Goal: Task Accomplishment & Management: Manage account settings

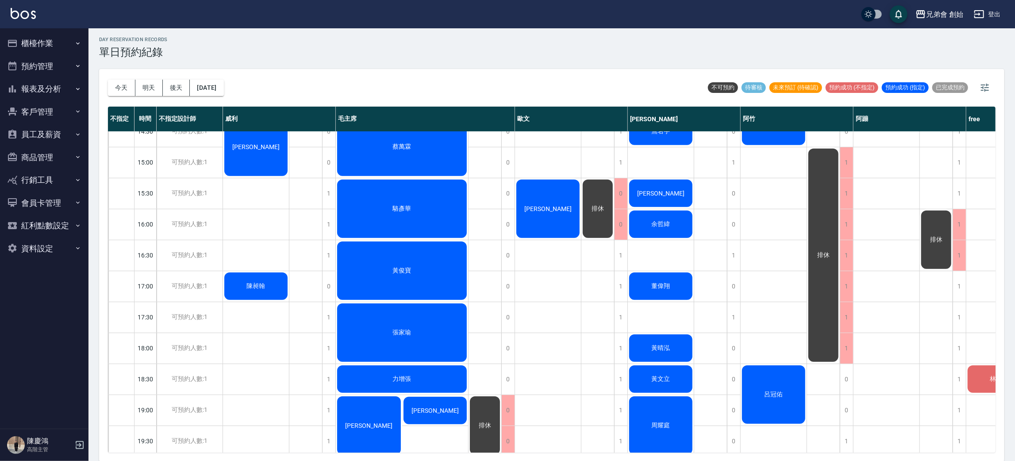
scroll to position [157, 0]
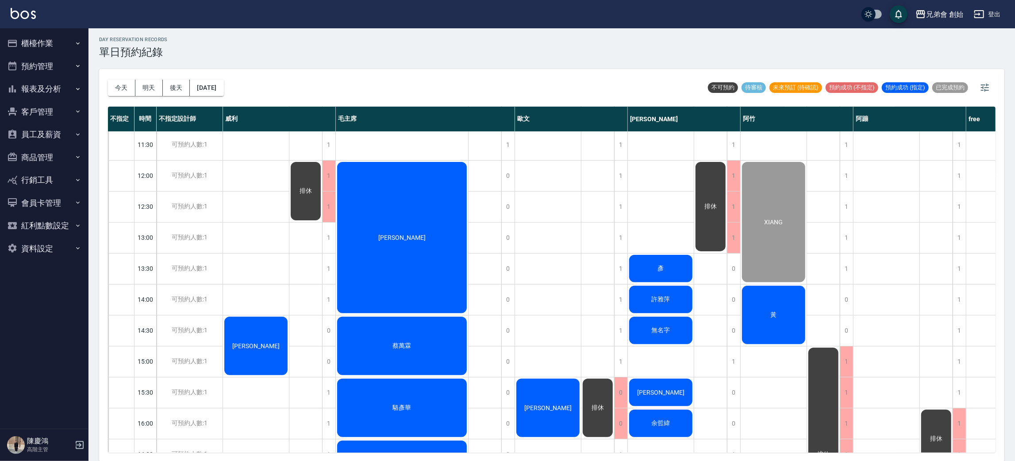
click at [397, 245] on div "[PERSON_NAME]" at bounding box center [402, 238] width 132 height 154
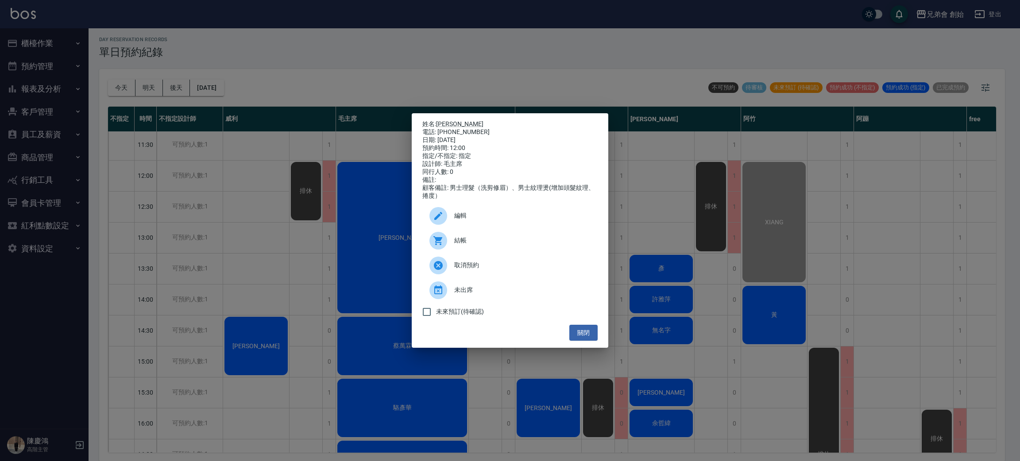
click at [437, 245] on icon at bounding box center [437, 240] width 9 height 9
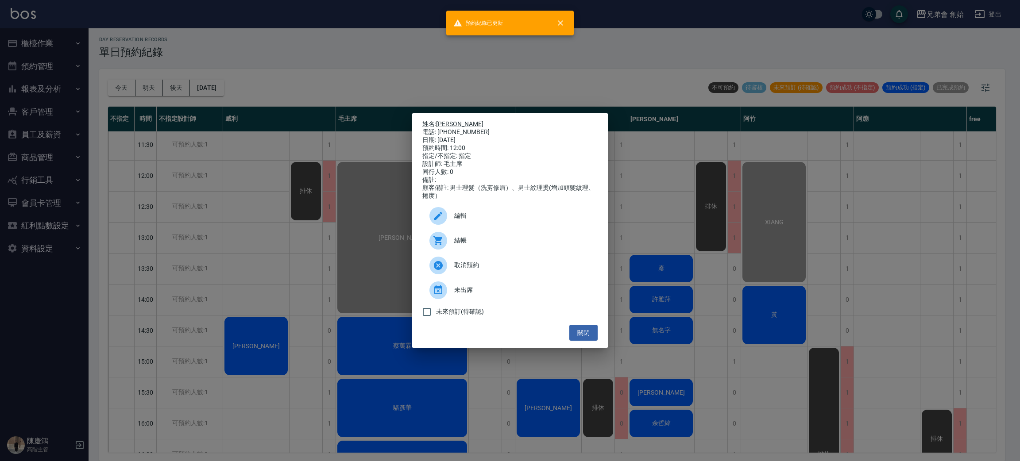
click at [435, 82] on div "姓名: 巫柏展 電話: 0919254234 日期: 2025/09/19 預約時間: 12:00 指定/不指定: 指定 設計師: 毛主席 同行人數: 0 備…" at bounding box center [510, 230] width 1020 height 461
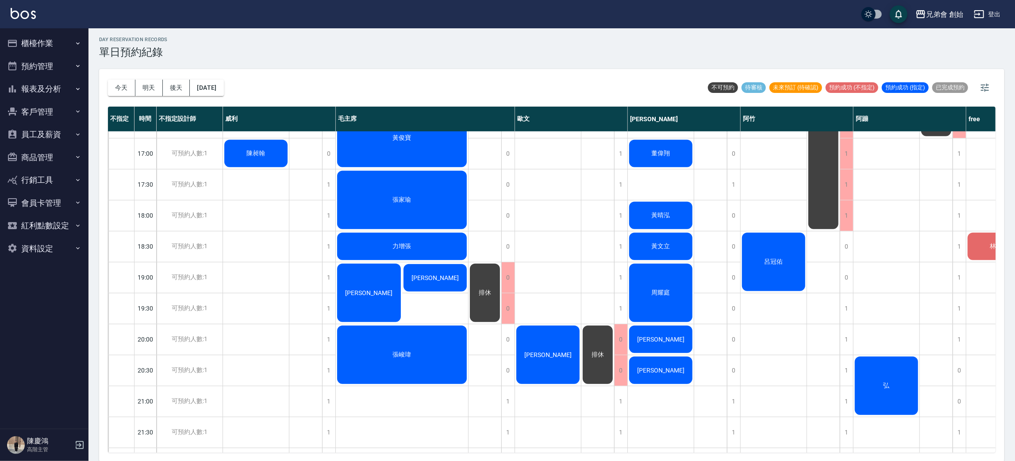
scroll to position [356, 0]
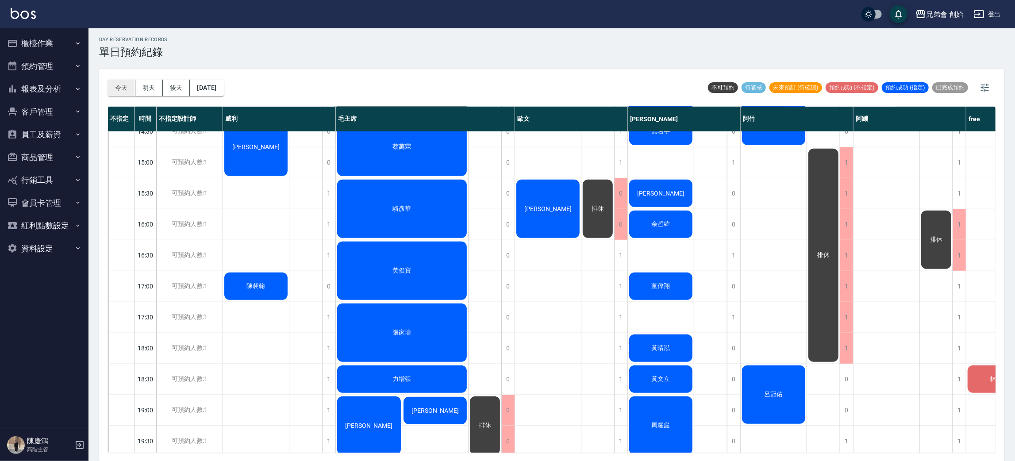
click at [113, 86] on button "今天" at bounding box center [121, 88] width 27 height 16
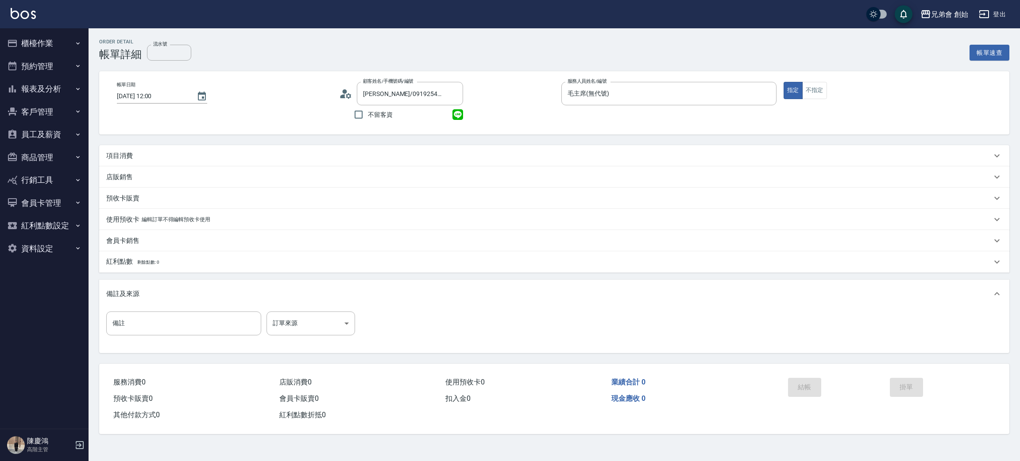
click at [127, 159] on p "項目消費" at bounding box center [119, 155] width 27 height 9
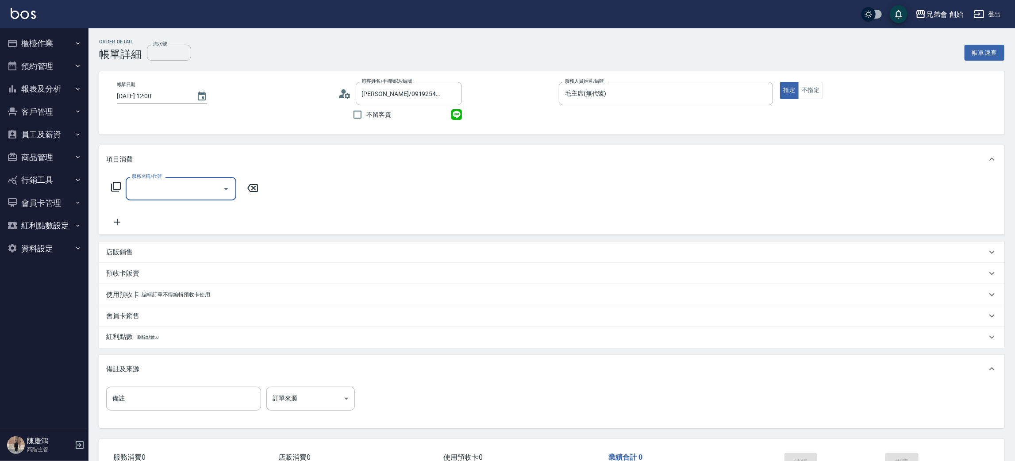
click at [182, 196] on input "服務名稱/代號" at bounding box center [174, 188] width 89 height 15
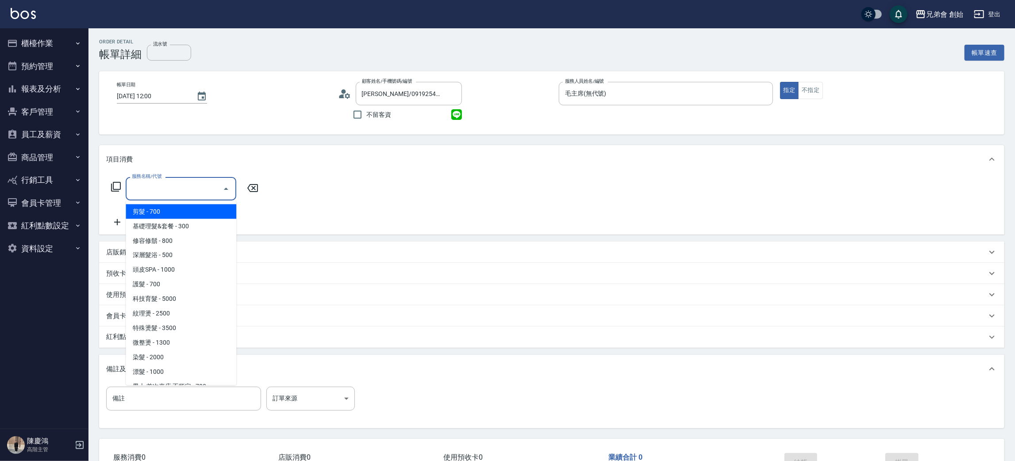
click at [181, 211] on span "剪髮 - 700" at bounding box center [181, 211] width 111 height 15
type input "剪髮(A01)"
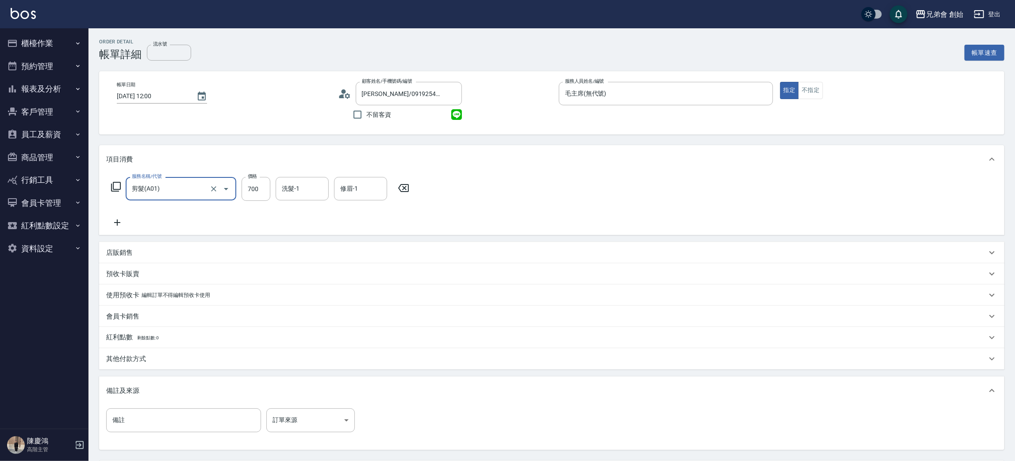
drag, startPoint x: 254, startPoint y: 186, endPoint x: 229, endPoint y: 193, distance: 26.3
click at [254, 186] on input "700" at bounding box center [256, 189] width 29 height 24
type input "1000"
click at [116, 218] on icon at bounding box center [117, 222] width 22 height 11
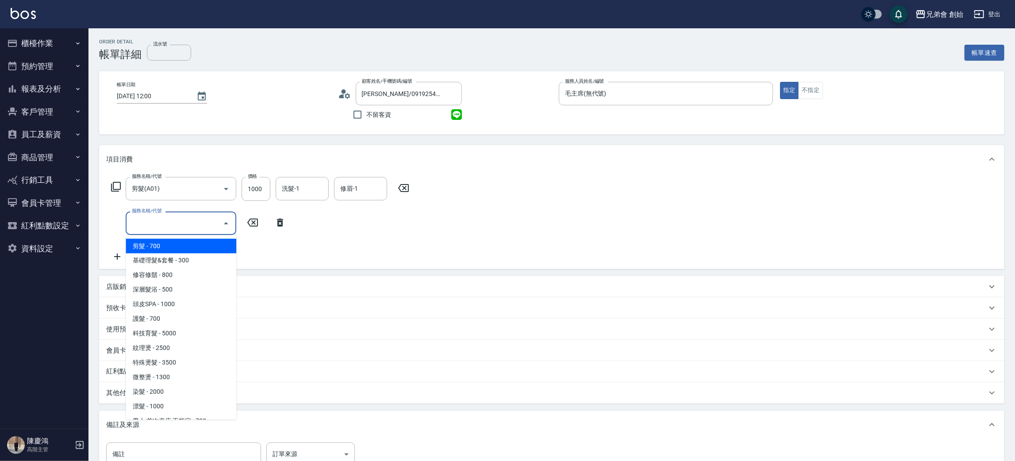
click at [168, 220] on input "服務名稱/代號" at bounding box center [174, 222] width 89 height 15
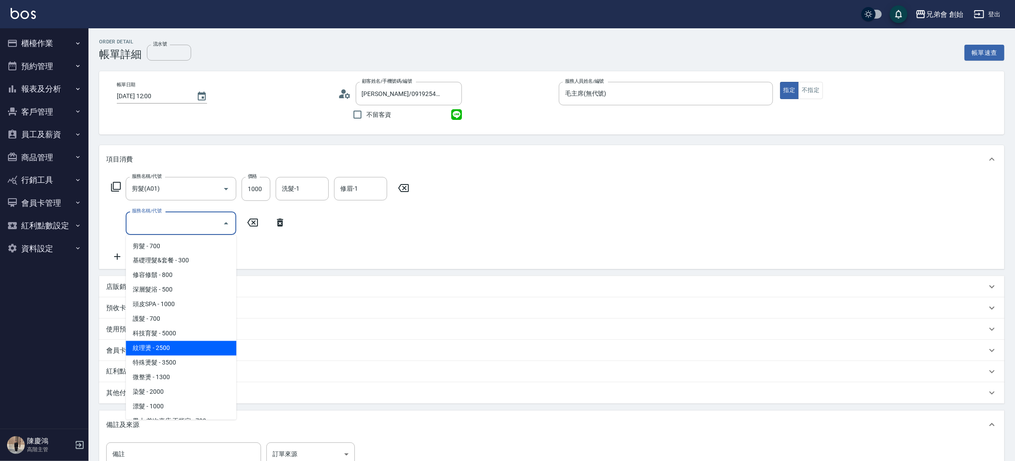
click at [162, 350] on span "紋理燙 - 2500" at bounding box center [181, 348] width 111 height 15
type input "紋理燙(D01)"
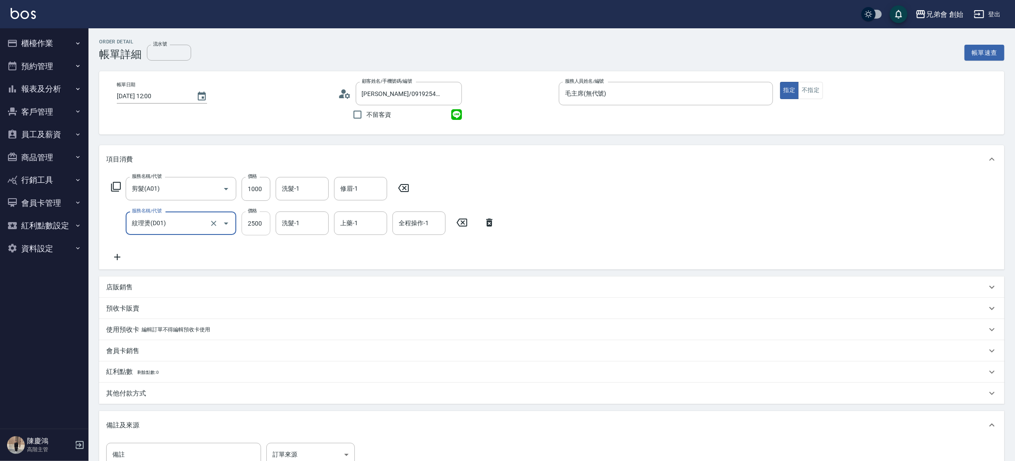
click at [253, 223] on input "2500" at bounding box center [256, 224] width 29 height 24
type input "2300"
click at [133, 392] on p "其他付款方式" at bounding box center [126, 393] width 40 height 9
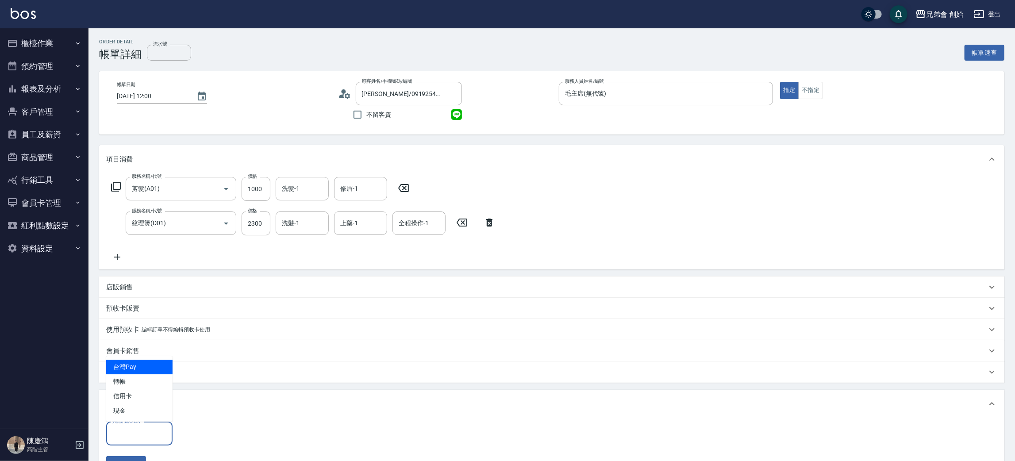
click at [160, 432] on input "其他付款方式" at bounding box center [139, 433] width 58 height 15
drag, startPoint x: 138, startPoint y: 376, endPoint x: 164, endPoint y: 403, distance: 37.5
click at [139, 378] on span "轉帳" at bounding box center [139, 381] width 66 height 15
type input "轉帳"
click at [198, 430] on input "0" at bounding box center [211, 434] width 66 height 24
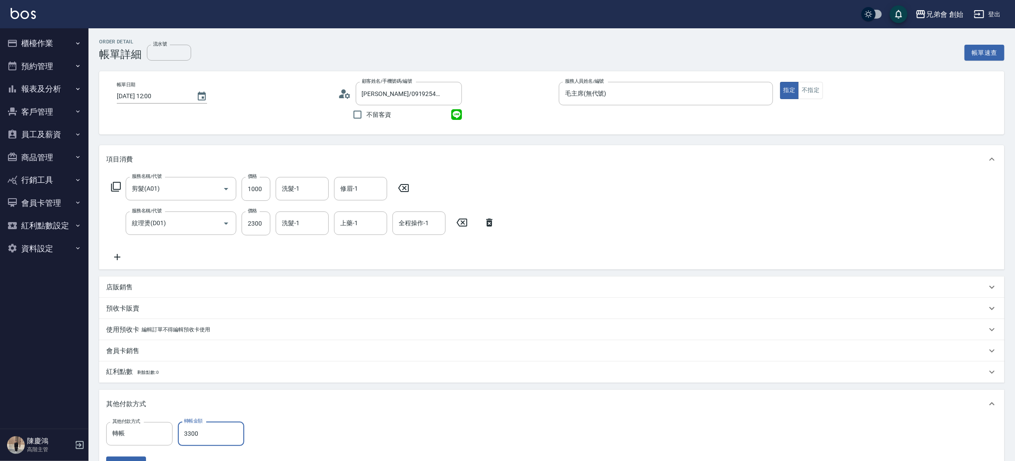
scroll to position [192, 0]
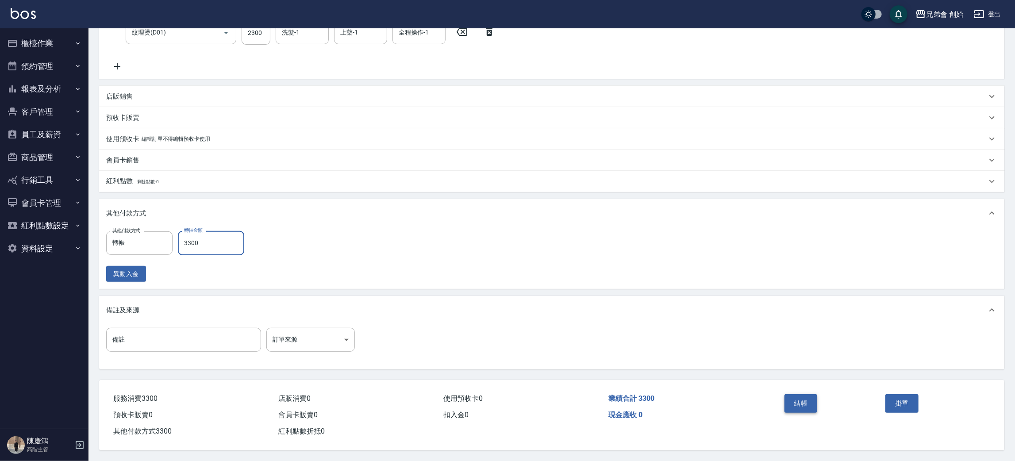
type input "3300"
drag, startPoint x: 799, startPoint y: 400, endPoint x: 792, endPoint y: 408, distance: 11.3
click at [795, 405] on button "結帳" at bounding box center [801, 403] width 33 height 19
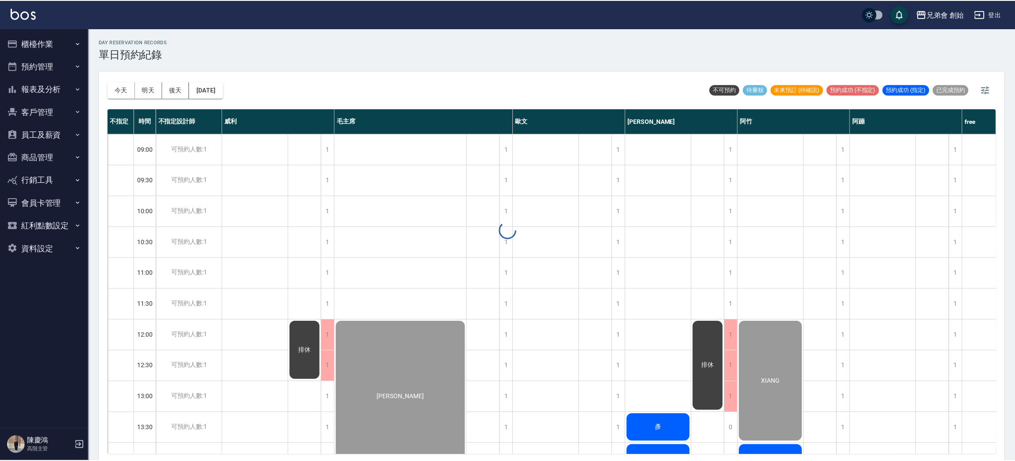
scroll to position [2, 0]
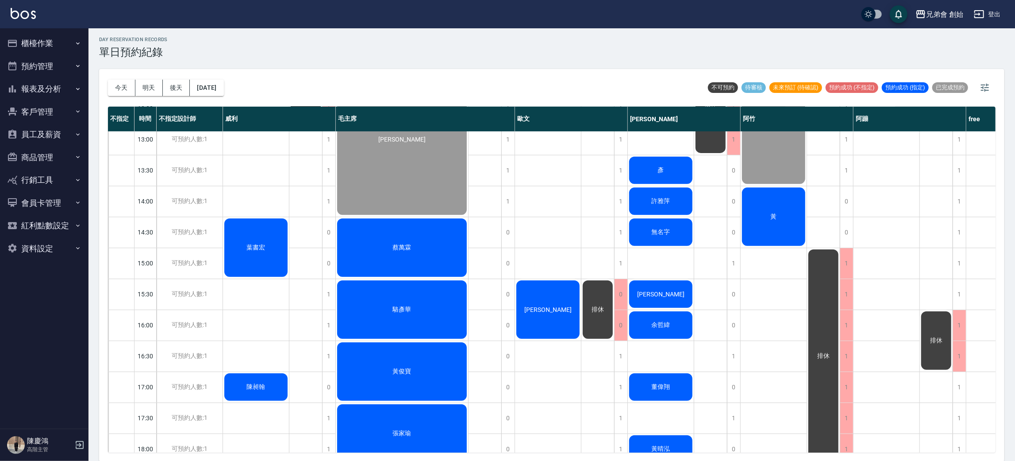
scroll to position [56, 0]
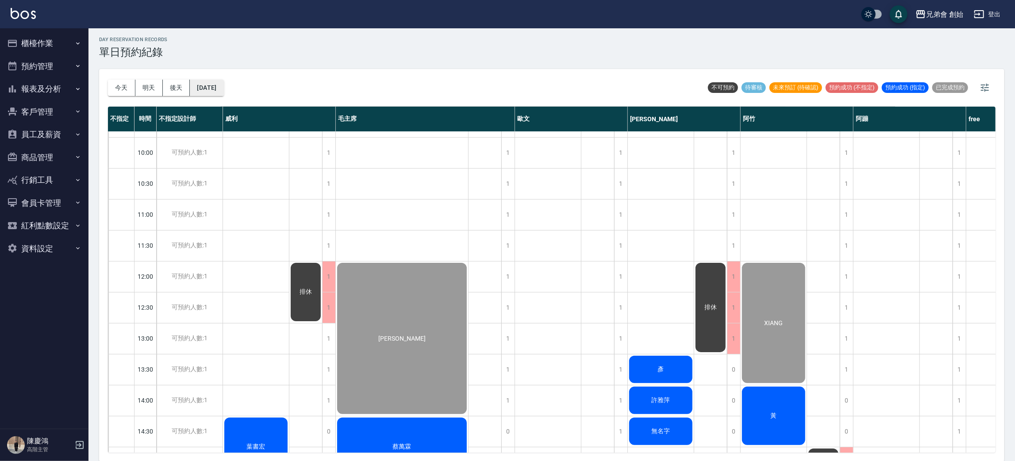
click at [223, 94] on button "[DATE]" at bounding box center [207, 88] width 34 height 16
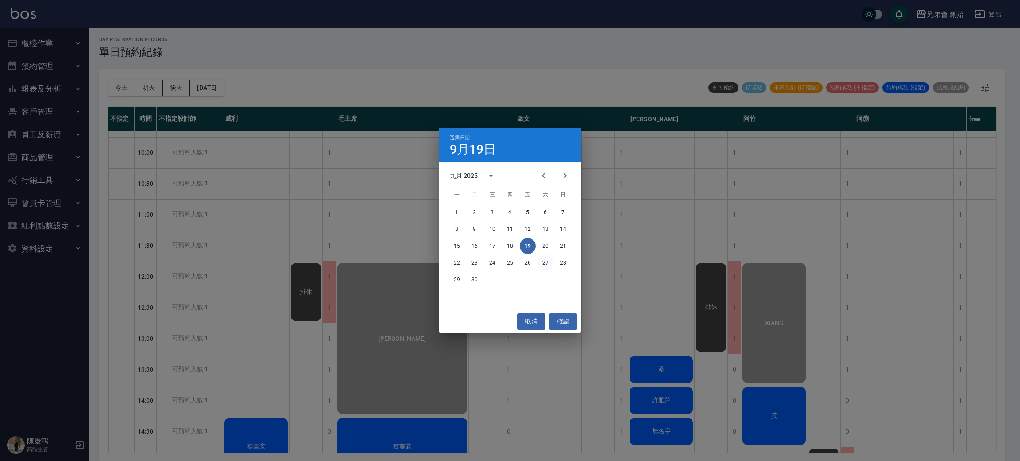
click at [544, 263] on button "27" at bounding box center [545, 263] width 16 height 16
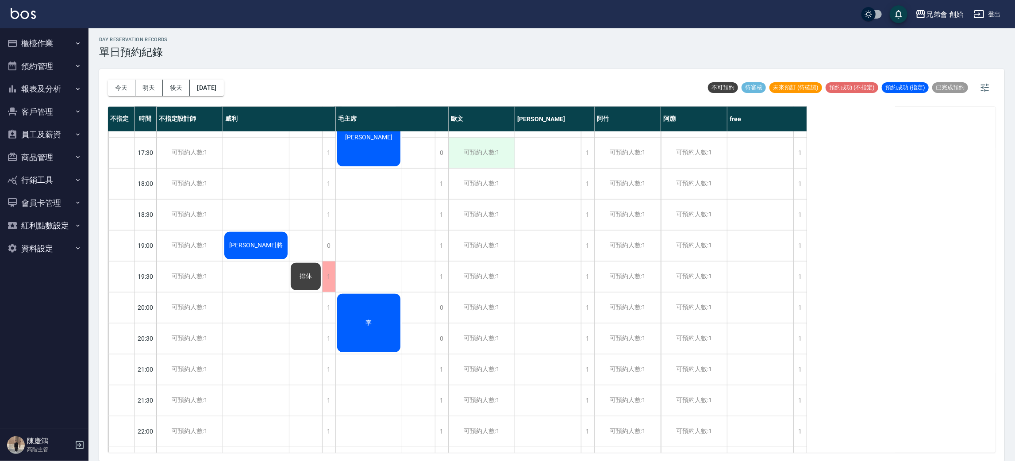
scroll to position [454, 0]
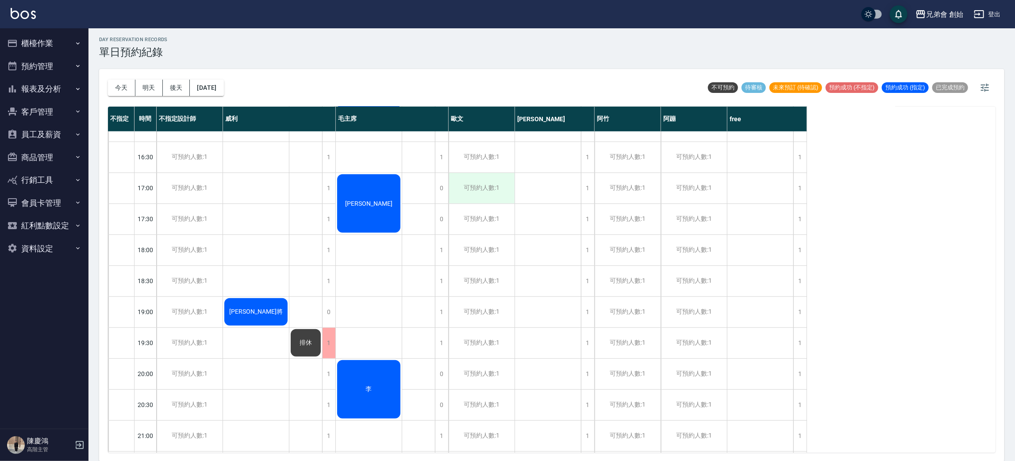
click at [493, 182] on div "可預約人數:1" at bounding box center [482, 188] width 66 height 31
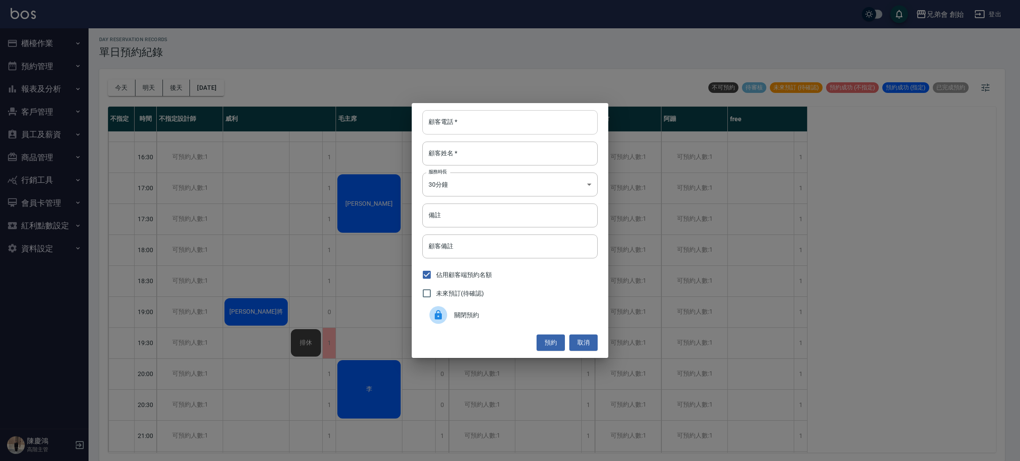
click at [485, 124] on input "顧客電話   *" at bounding box center [509, 122] width 175 height 24
type input "0977372377"
click at [464, 142] on input "顧客姓名   *" at bounding box center [509, 154] width 175 height 24
type input "劉"
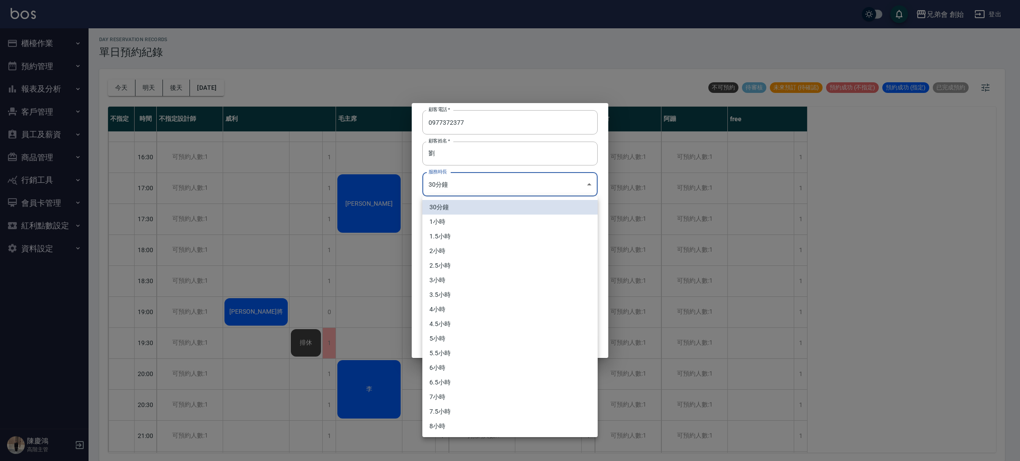
click at [463, 187] on body "兄弟會 創始 登出 櫃檯作業 打帳單 帳單列表 掛單列表 座位開單 營業儀表板 現金收支登錄 高階收支登錄 材料自購登錄 每日結帳 排班表 現場電腦打卡 掃碼…" at bounding box center [510, 230] width 1020 height 464
click at [463, 223] on li "1小時" at bounding box center [509, 222] width 175 height 15
type input "2"
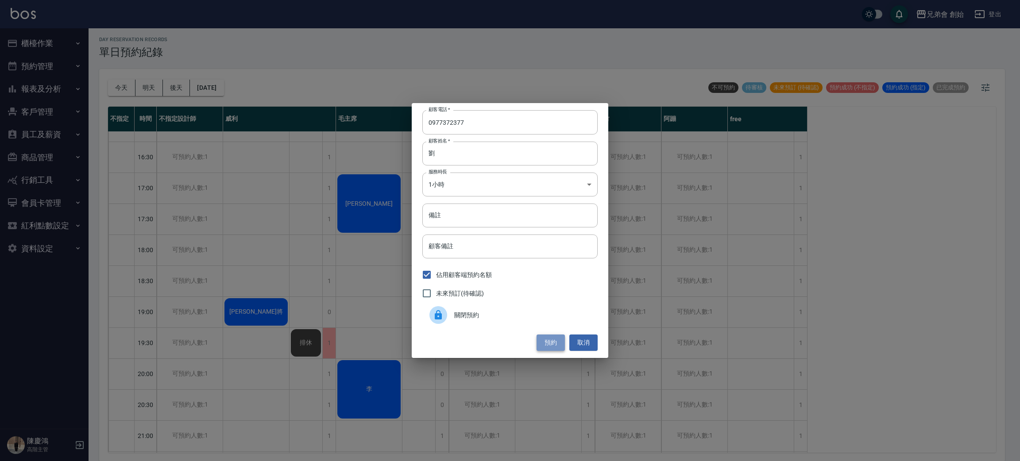
click at [542, 344] on button "預約" at bounding box center [550, 343] width 28 height 16
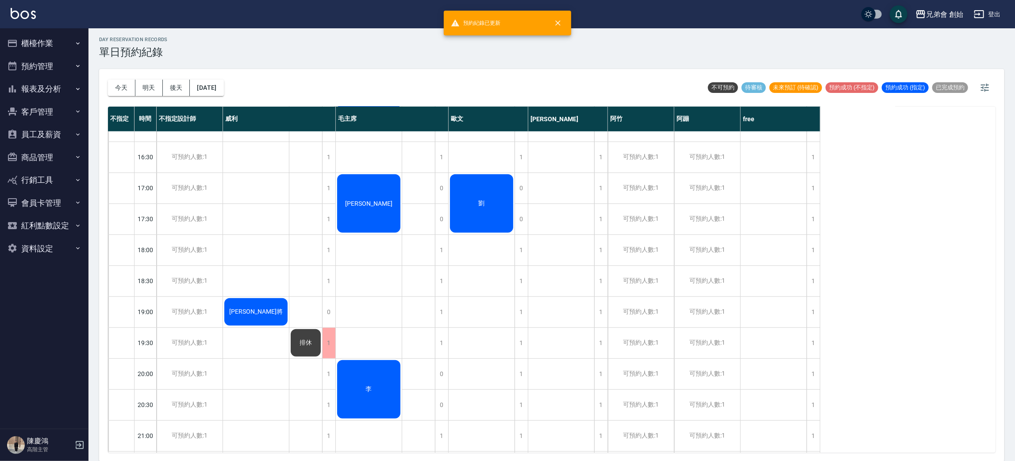
click at [478, 196] on div "劉" at bounding box center [482, 203] width 66 height 61
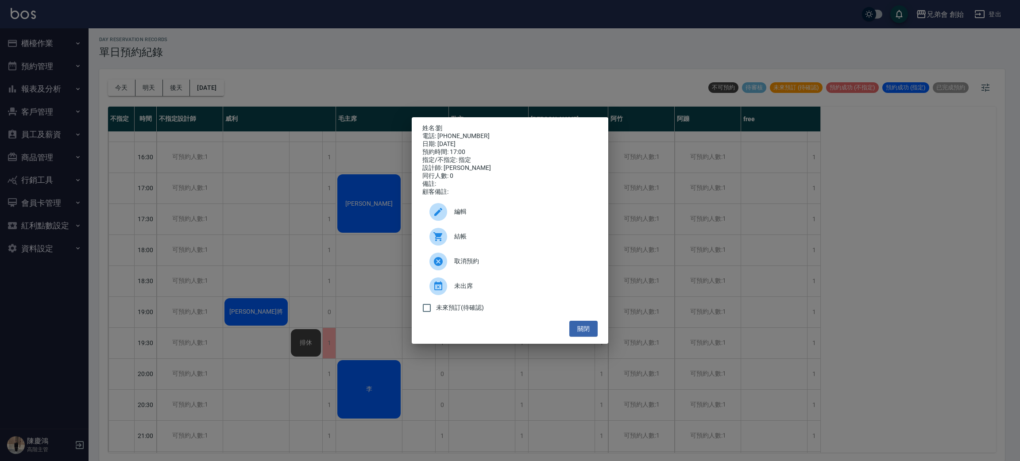
click at [225, 148] on div "姓名: 劉 電話: 0977372377 日期: 2025/09/27 預約時間: 17:00 指定/不指定: 指定 設計師: 歐文 同行人數: 0 備註: …" at bounding box center [510, 230] width 1020 height 461
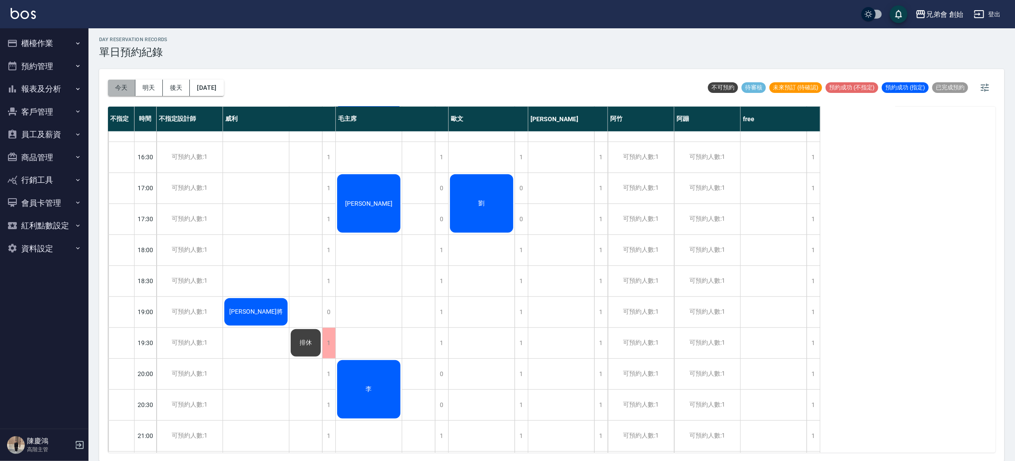
click at [131, 88] on button "今天" at bounding box center [121, 88] width 27 height 16
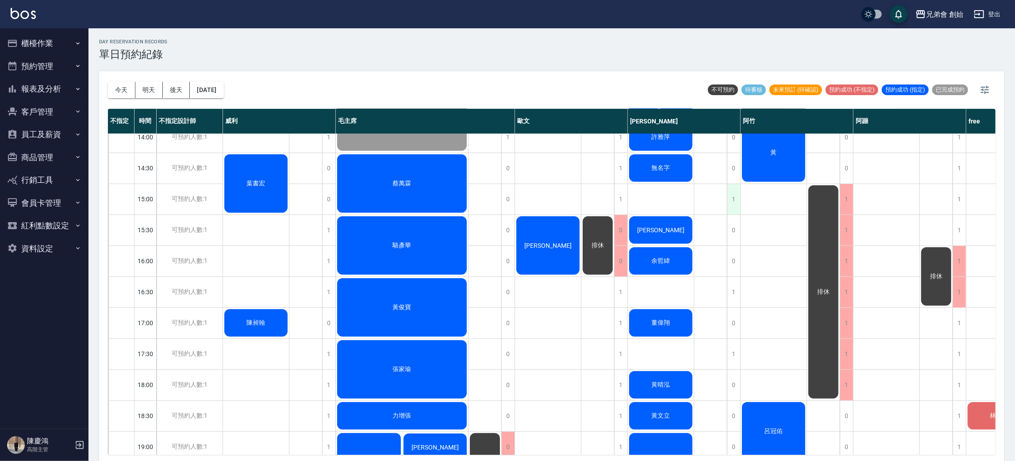
scroll to position [255, 0]
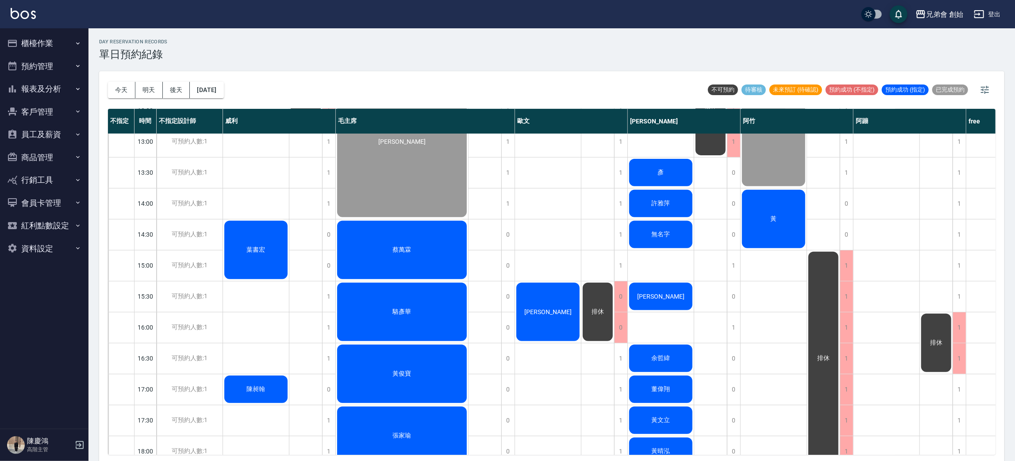
click at [428, 262] on div "蔡萬霖" at bounding box center [402, 249] width 132 height 61
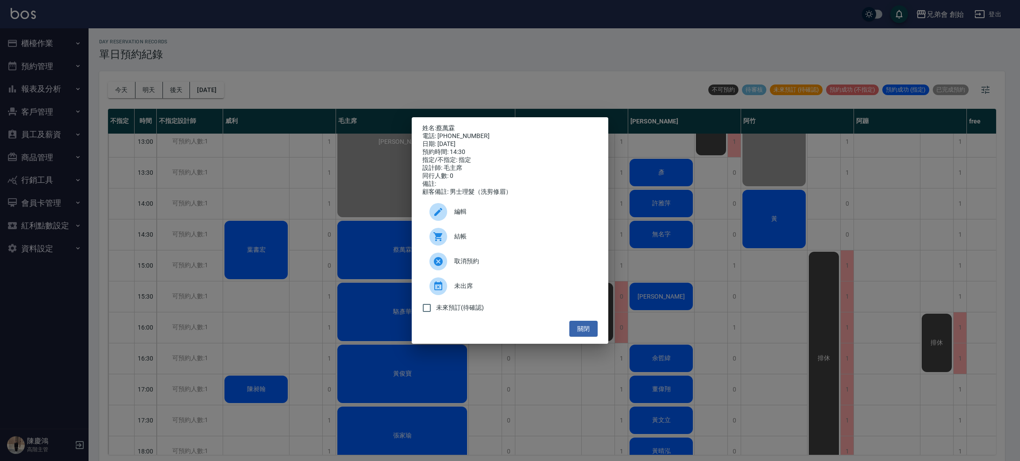
click at [458, 240] on span "結帳" at bounding box center [522, 236] width 136 height 9
click at [516, 55] on div "姓名: 蔡萬霖 電話: 0912832391 日期: 2025/09/19 預約時間: 14:30 指定/不指定: 指定 設計師: 毛主席 同行人數: 0 備…" at bounding box center [510, 230] width 1020 height 461
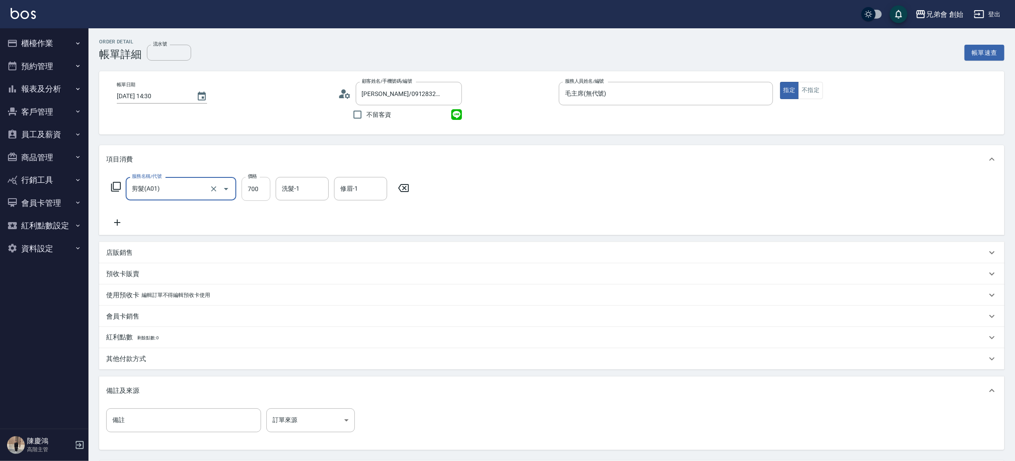
click at [253, 185] on input "700" at bounding box center [256, 189] width 29 height 24
type input "1000"
drag, startPoint x: 129, startPoint y: 237, endPoint x: 125, endPoint y: 228, distance: 9.5
click at [129, 237] on div "項目消費 服務名稱/代號 剪髮(A01) 服務名稱/代號 價格 1000 價格 洗髮-1 洗髮-1 修眉-1 修眉-1 店販銷售 服務人員姓名/編號 服務人員…" at bounding box center [551, 297] width 905 height 305
click at [117, 219] on icon at bounding box center [117, 222] width 22 height 11
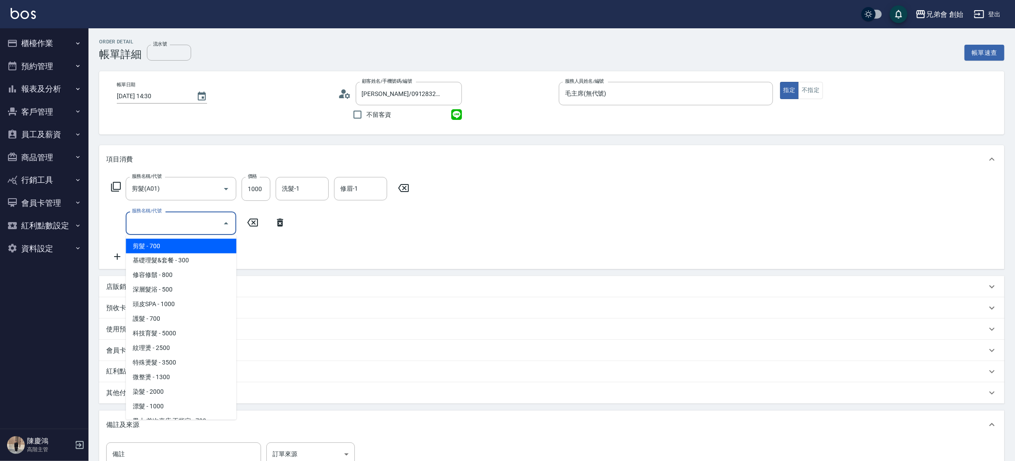
click at [184, 222] on input "服務名稱/代號" at bounding box center [174, 222] width 89 height 15
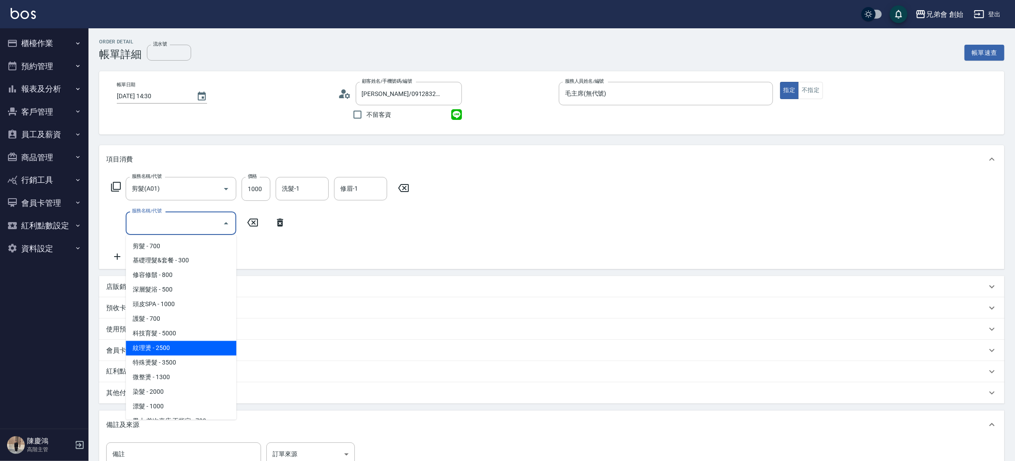
click at [170, 344] on span "紋理燙 - 2500" at bounding box center [181, 348] width 111 height 15
type input "紋理燙(D01)"
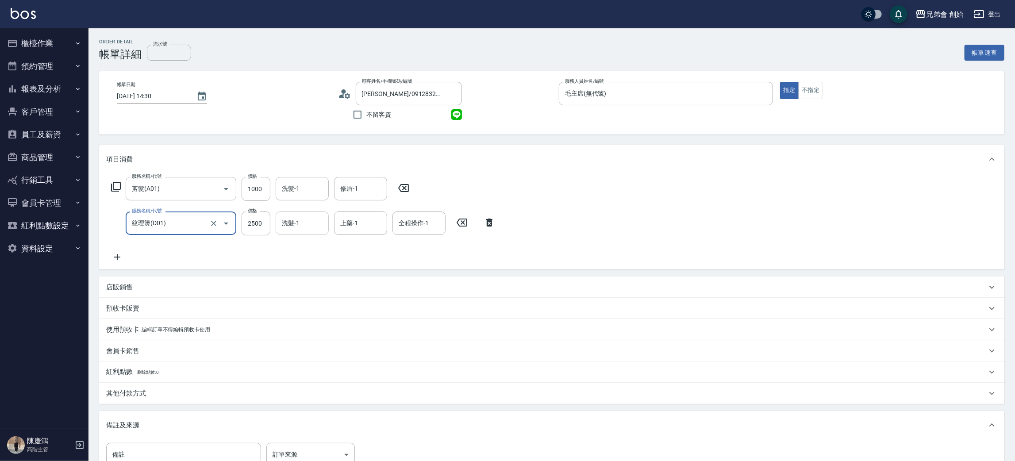
scroll to position [117, 0]
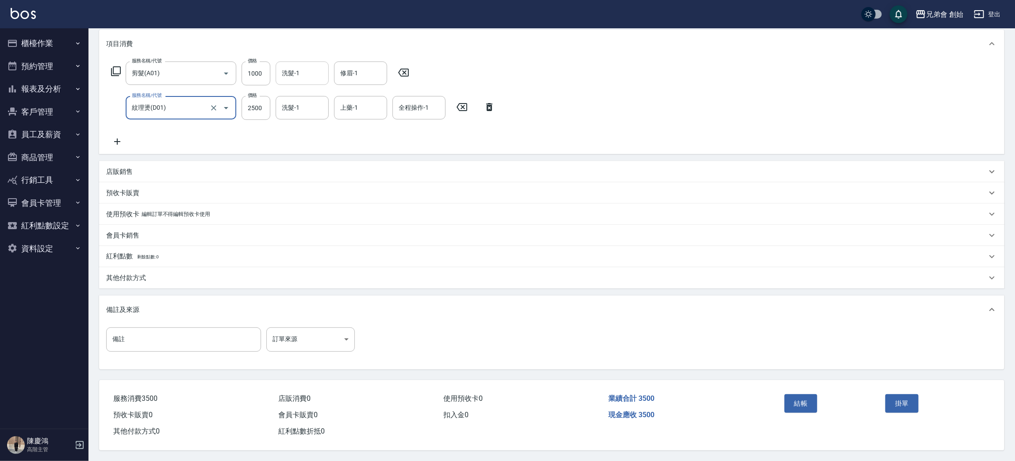
click at [304, 65] on input "洗髮-1" at bounding box center [302, 72] width 45 height 15
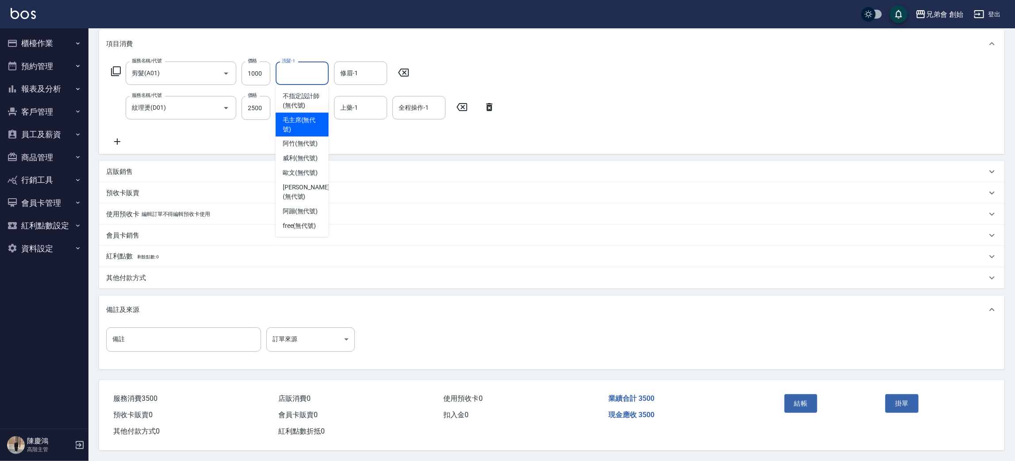
click at [388, 135] on div "服務名稱/代號 剪髮(A01) 服務名稱/代號 價格 1000 價格 洗髮-1 洗髮-1 修眉-1 修眉-1 服務名稱/代號 紋理燙(D01) 服務名稱/代號…" at bounding box center [303, 104] width 394 height 85
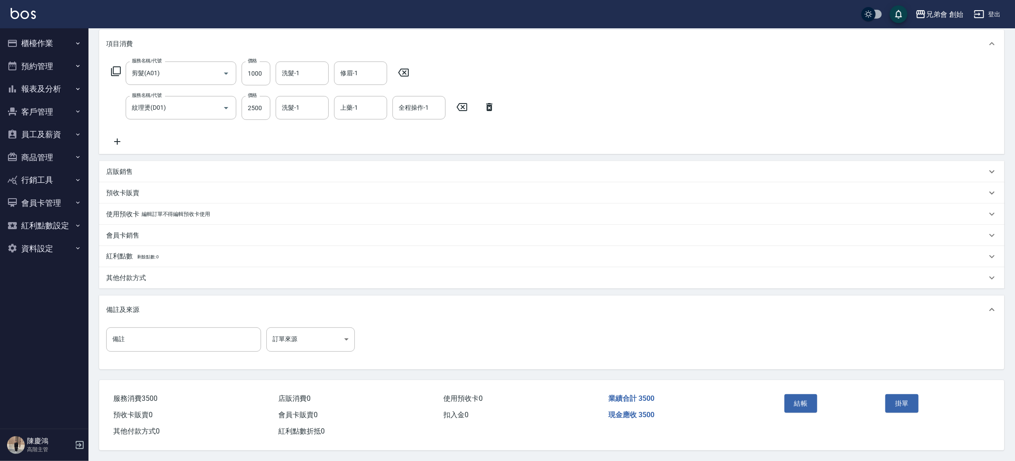
click at [127, 232] on p "會員卡銷售" at bounding box center [122, 235] width 33 height 9
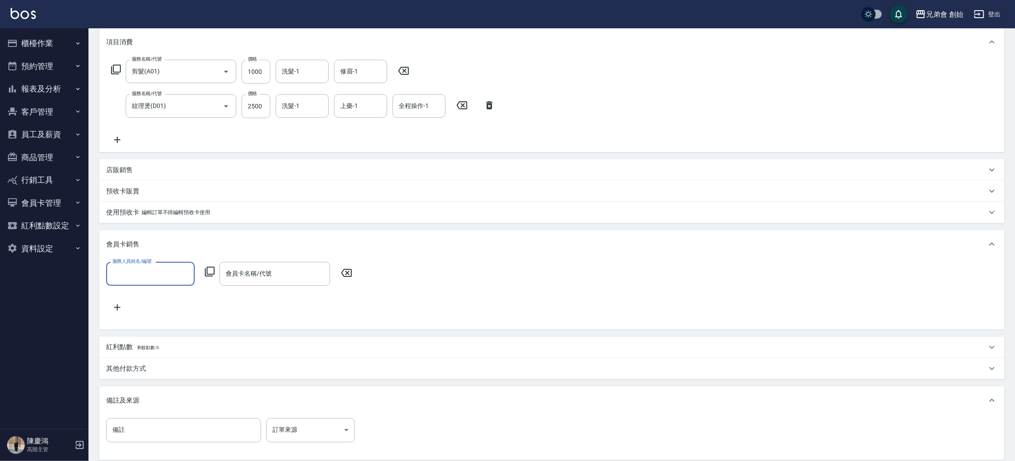
scroll to position [0, 0]
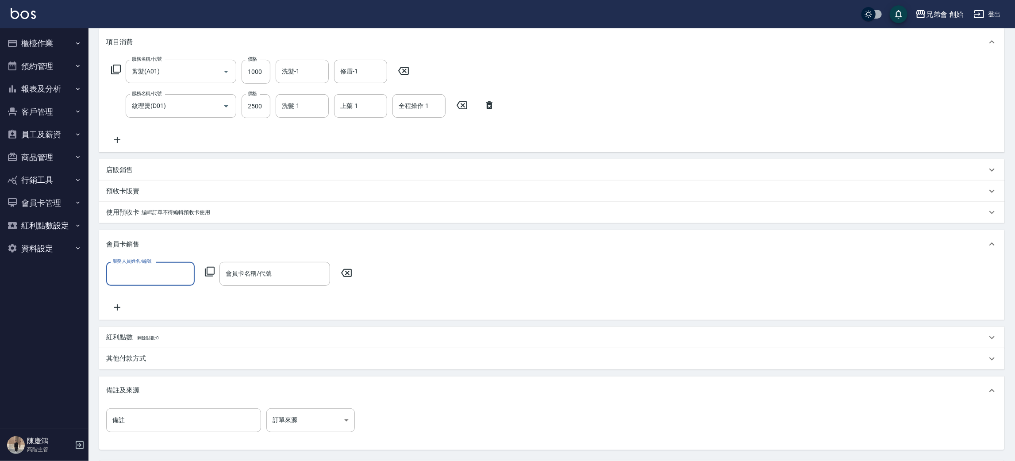
click at [150, 264] on div "服務人員姓名/編號 服務人員姓名/編號" at bounding box center [150, 273] width 88 height 23
click at [151, 283] on div "服務人員姓名/編號" at bounding box center [150, 273] width 88 height 23
click at [155, 309] on span "毛主席 (無代號)" at bounding box center [134, 311] width 42 height 9
type input "毛主席(無代號)"
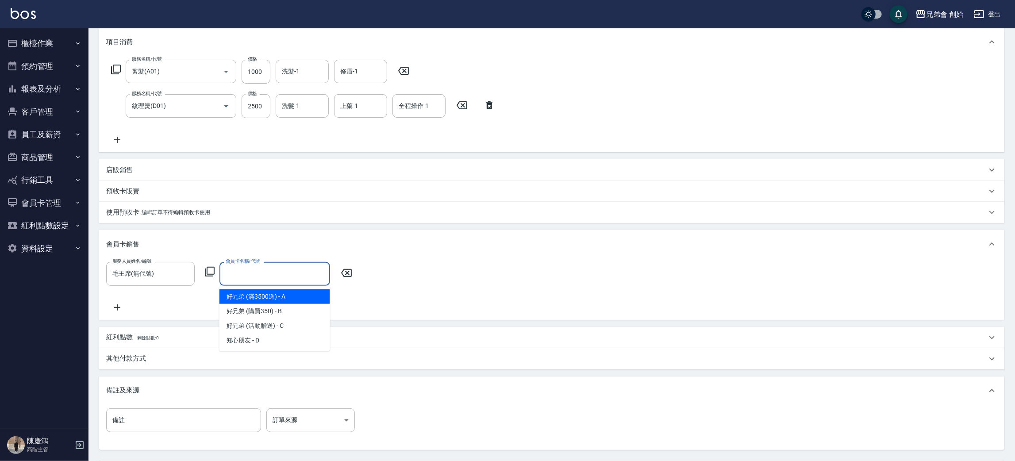
drag, startPoint x: 229, startPoint y: 269, endPoint x: 236, endPoint y: 274, distance: 8.2
click at [229, 269] on div "會員卡名稱/代號 會員卡名稱/代號" at bounding box center [274, 273] width 111 height 23
click at [261, 295] on span "好兄弟 (滿3500送) - A" at bounding box center [274, 296] width 111 height 15
type input "好兄弟 (滿3500送)-365天"
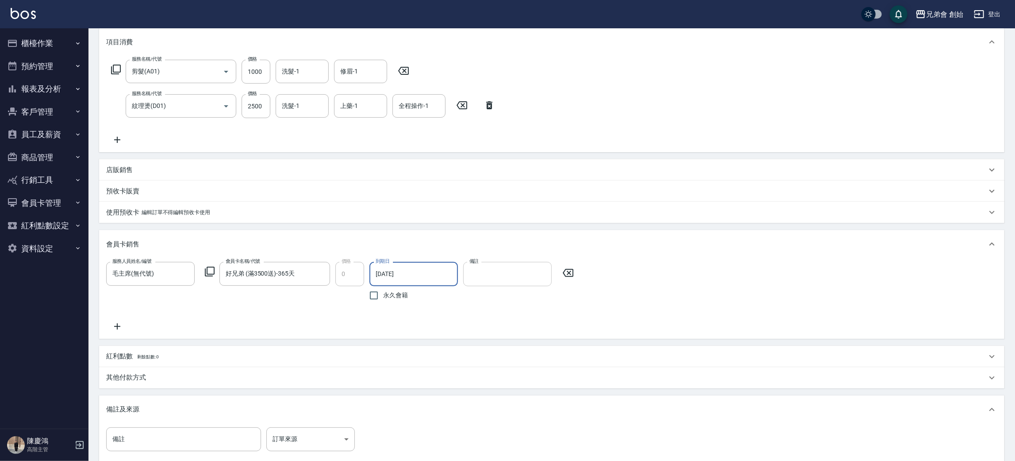
click at [490, 271] on input "備註" at bounding box center [507, 274] width 88 height 24
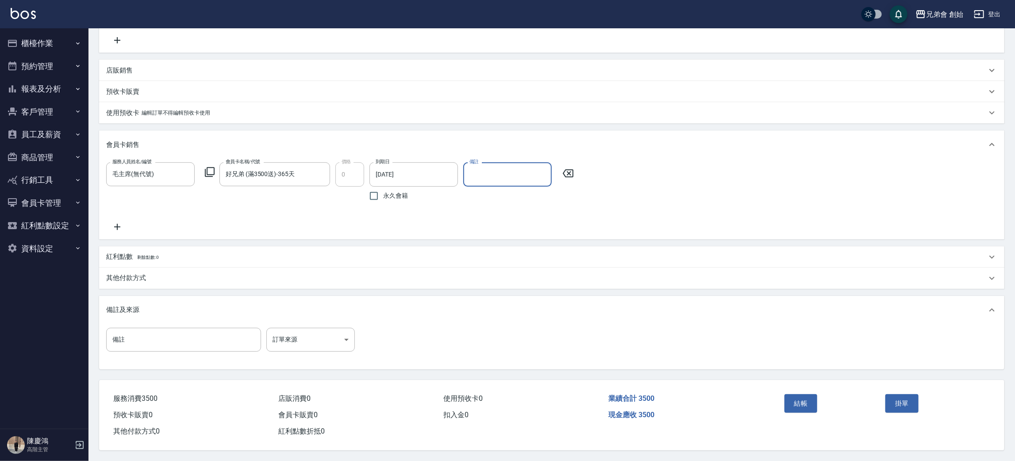
click at [806, 407] on button "結帳" at bounding box center [801, 403] width 33 height 19
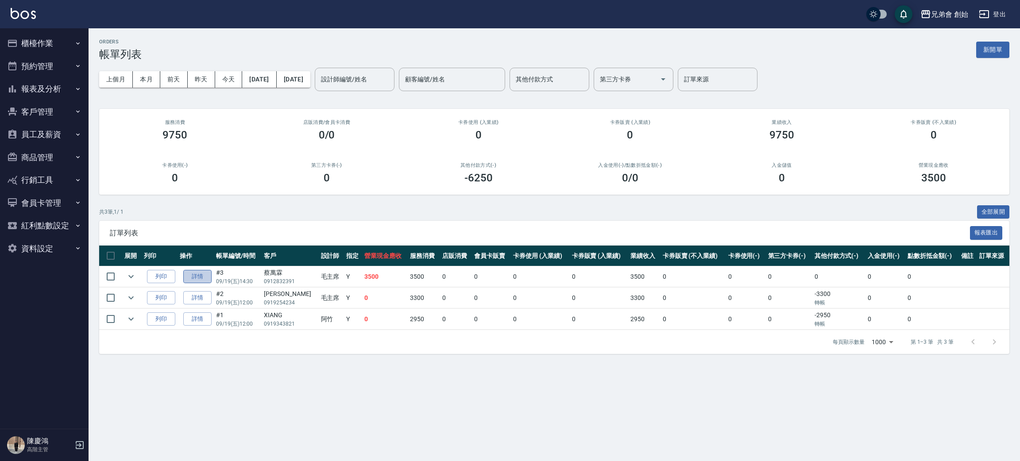
click at [206, 274] on link "詳情" at bounding box center [197, 277] width 28 height 14
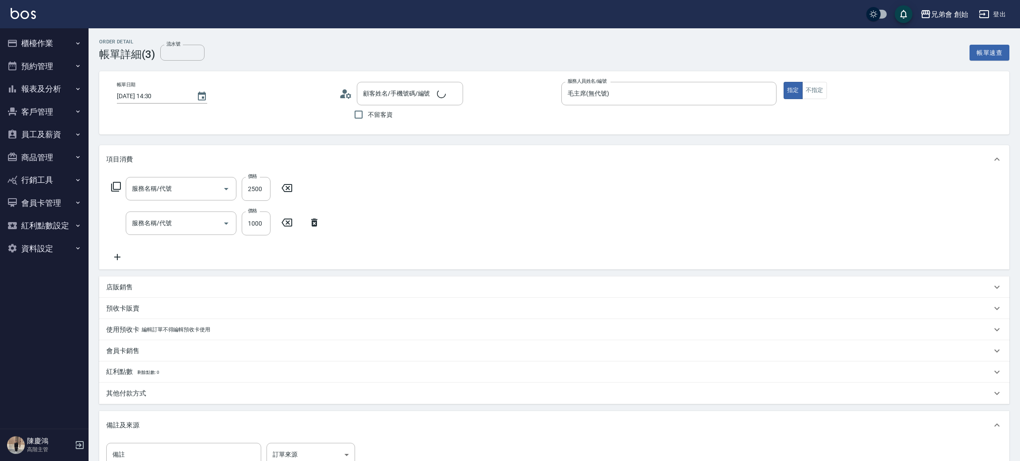
type input "[DATE] 14:30"
type input "毛主席(無代號)"
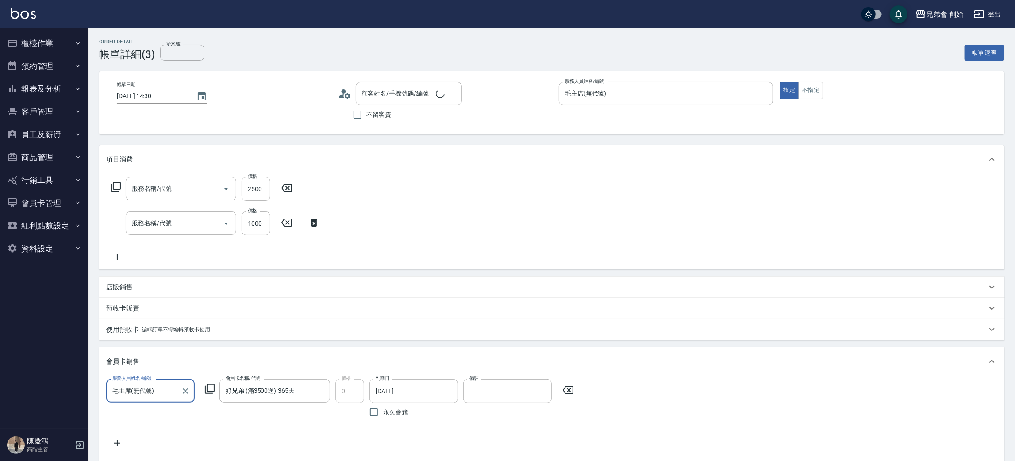
scroll to position [15, 0]
type input "[PERSON_NAME]/0912832391/null"
type input "紋理燙(D01)"
type input "剪髮(A01)"
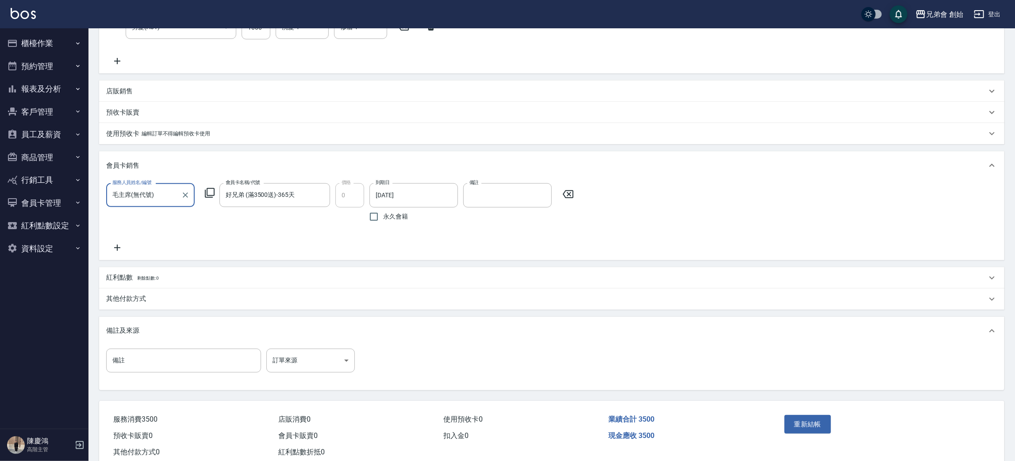
scroll to position [231, 0]
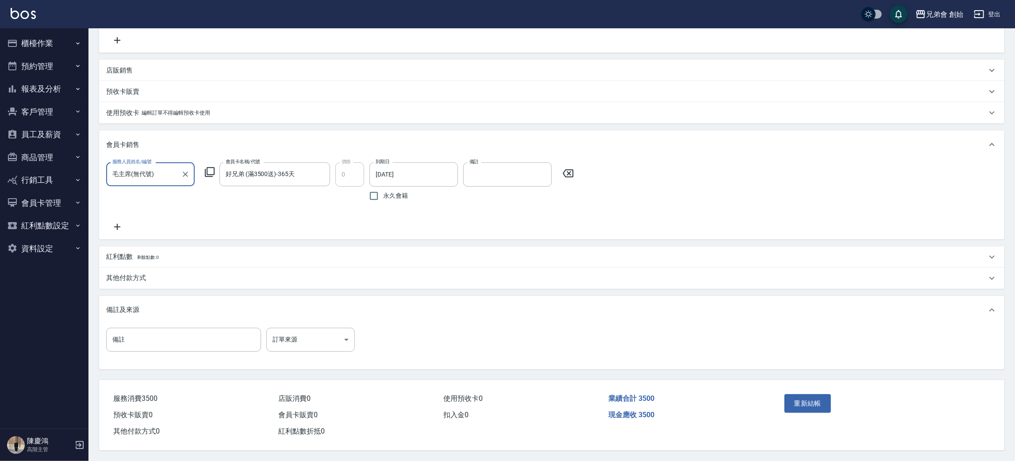
click at [130, 275] on p "其他付款方式" at bounding box center [126, 277] width 40 height 9
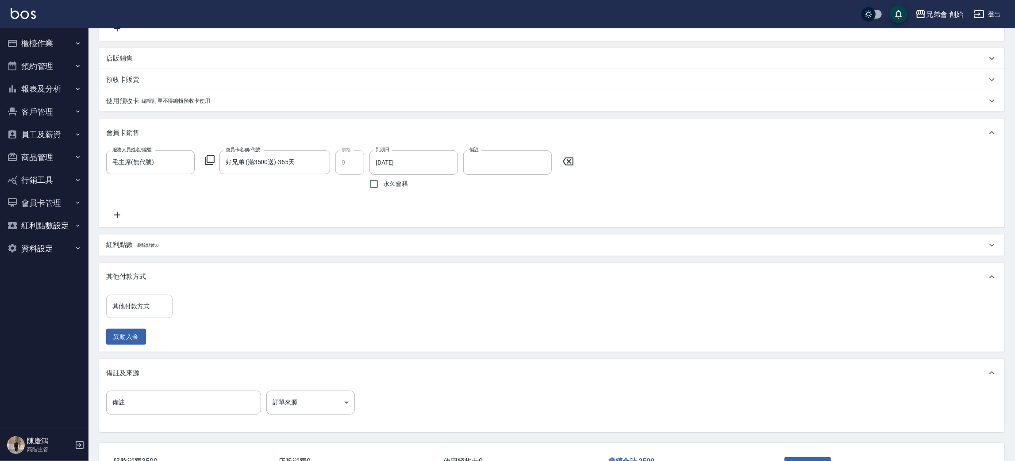
click at [142, 317] on div "其他付款方式 其他付款方式" at bounding box center [139, 306] width 66 height 23
click at [144, 350] on span "轉帳" at bounding box center [139, 353] width 66 height 15
type input "轉帳"
drag, startPoint x: 191, startPoint y: 323, endPoint x: 192, endPoint y: 318, distance: 5.8
click at [192, 319] on input "0" at bounding box center [211, 307] width 66 height 24
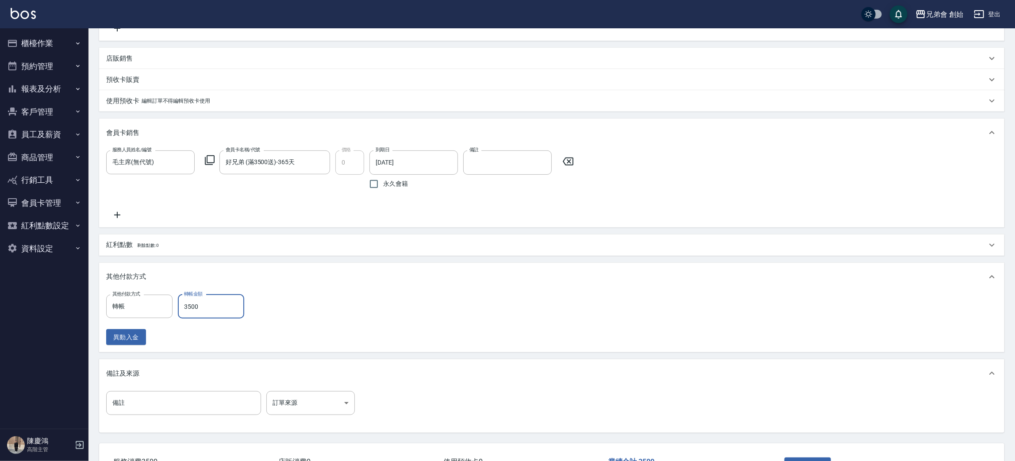
scroll to position [307, 0]
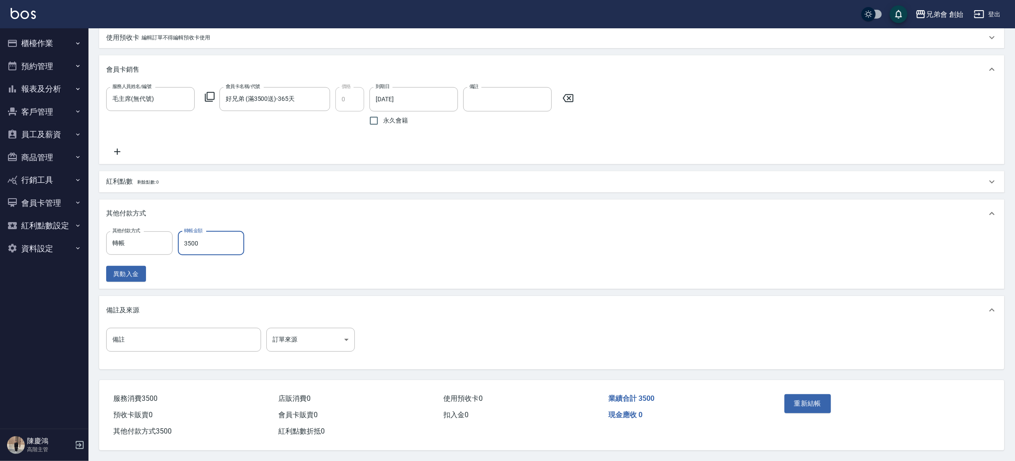
type input "3500"
click at [812, 401] on button "重新結帳" at bounding box center [808, 403] width 47 height 19
